Goal: Task Accomplishment & Management: Manage account settings

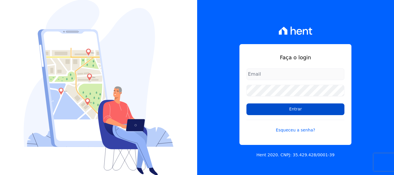
click at [247, 112] on input "Entrar" at bounding box center [296, 109] width 98 height 12
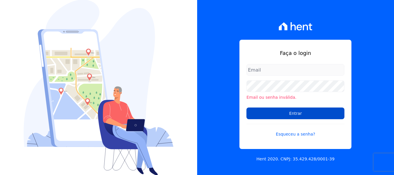
type input "[EMAIL_ADDRESS][DOMAIN_NAME]"
click at [295, 113] on input "Entrar" at bounding box center [296, 113] width 98 height 12
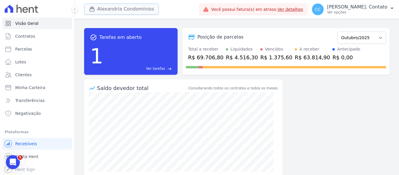
click at [108, 9] on button "Alexandria Condomínios" at bounding box center [121, 9] width 75 height 11
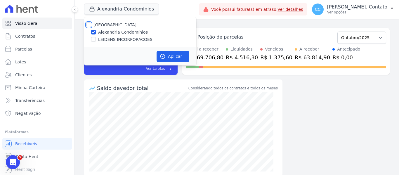
click at [91, 23] on input "Alexandria" at bounding box center [88, 24] width 5 height 5
checkbox input "true"
click at [171, 54] on button "Aplicar" at bounding box center [172, 56] width 33 height 11
